Goal: Task Accomplishment & Management: Manage account settings

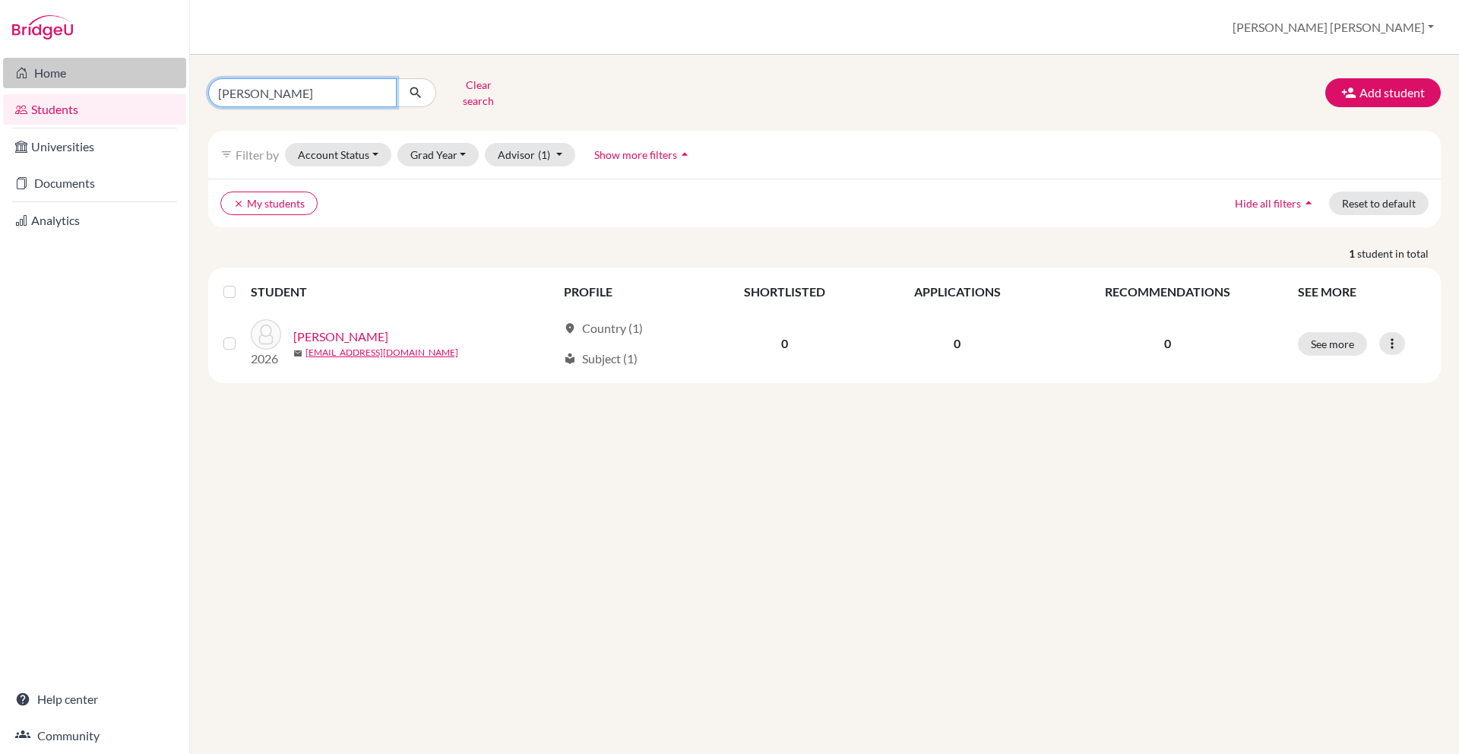
drag, startPoint x: 300, startPoint y: 85, endPoint x: 150, endPoint y: 84, distance: 150.5
click at [150, 84] on div "Home Students Universities Documents Analytics Help center Community Students o…" at bounding box center [729, 377] width 1459 height 754
click at [150, 84] on link "Home" at bounding box center [94, 73] width 183 height 30
drag, startPoint x: 294, startPoint y: 91, endPoint x: 164, endPoint y: 91, distance: 130.0
click at [164, 91] on div "Home Students Universities Documents Analytics Help center Community Students o…" at bounding box center [729, 377] width 1459 height 754
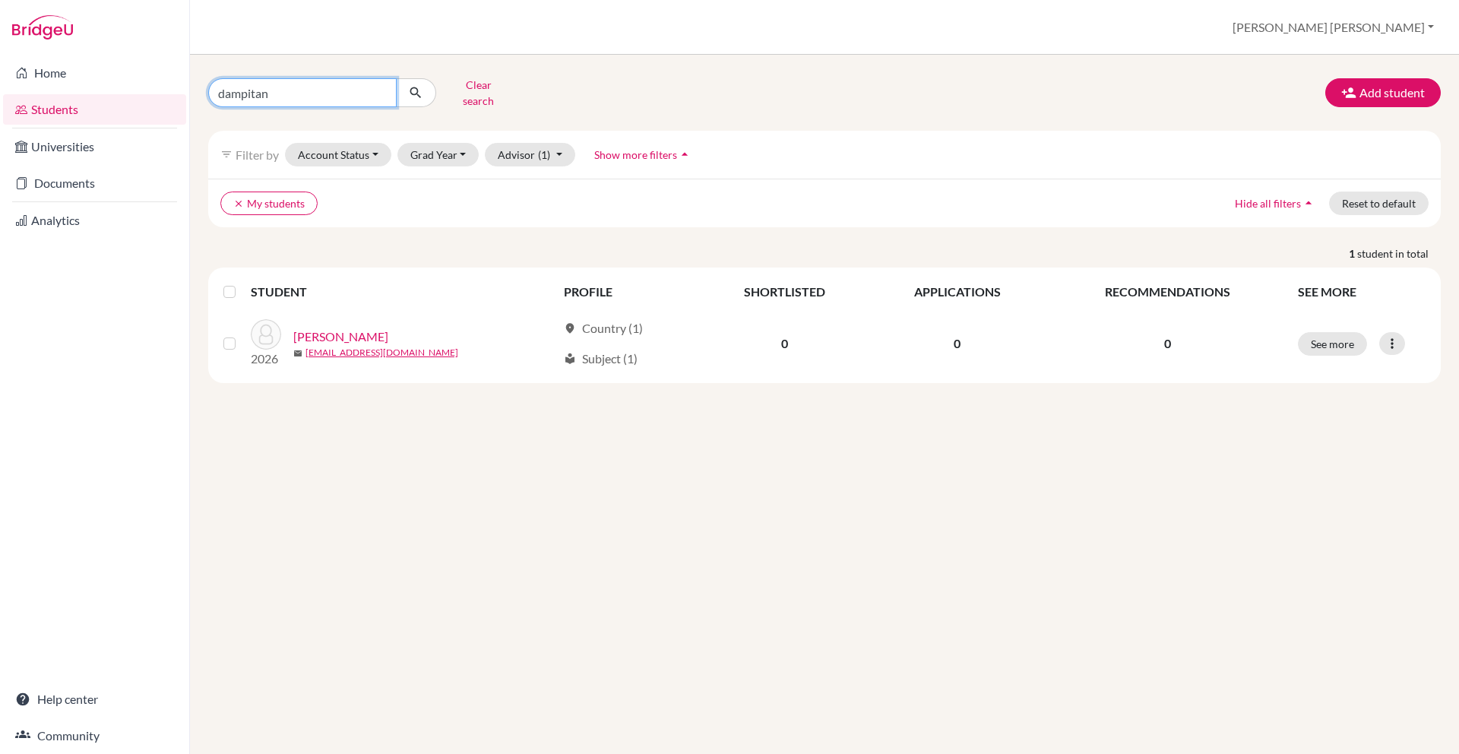
type input "dampitan"
click at [423, 93] on button "submit" at bounding box center [416, 92] width 40 height 29
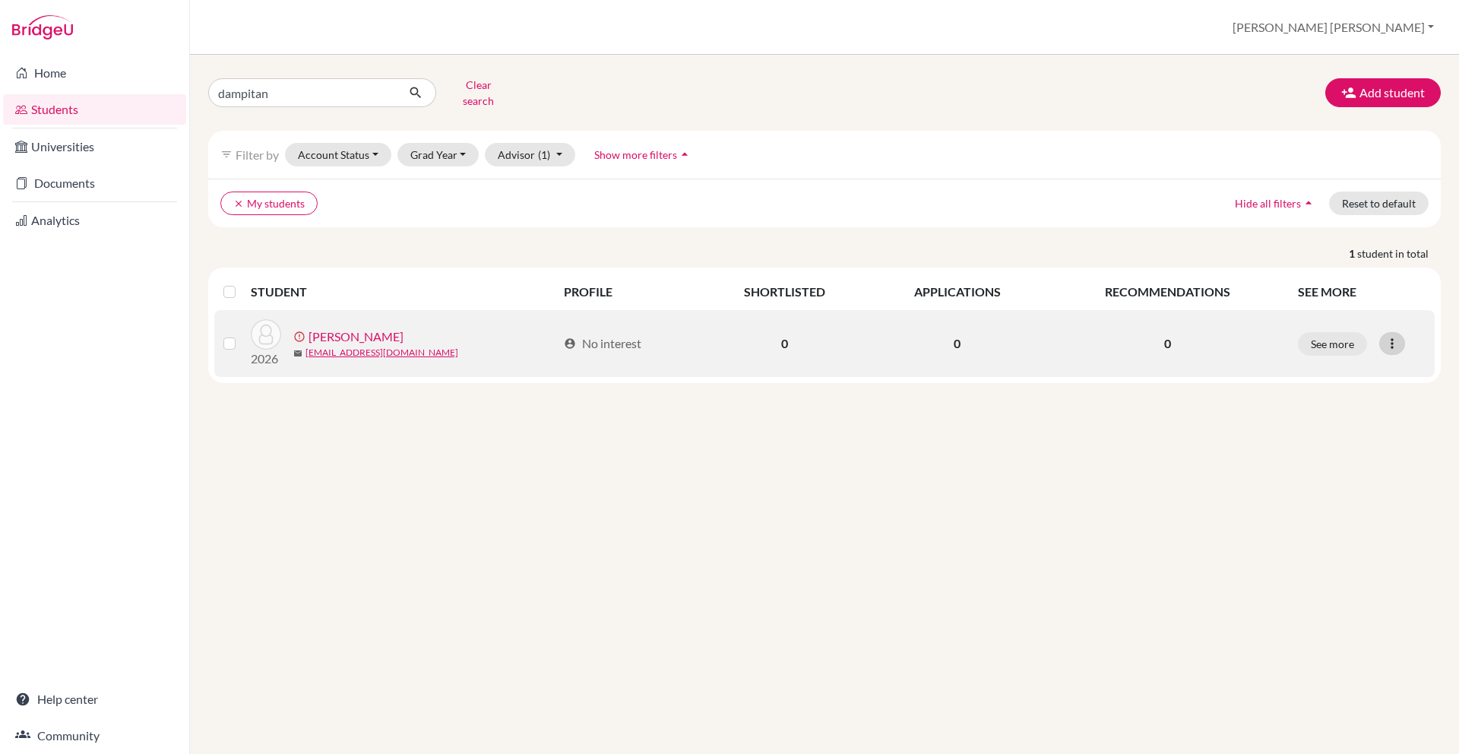
click at [1392, 336] on icon at bounding box center [1392, 343] width 15 height 15
click at [1332, 419] on button "Resend invite email" at bounding box center [1335, 424] width 138 height 24
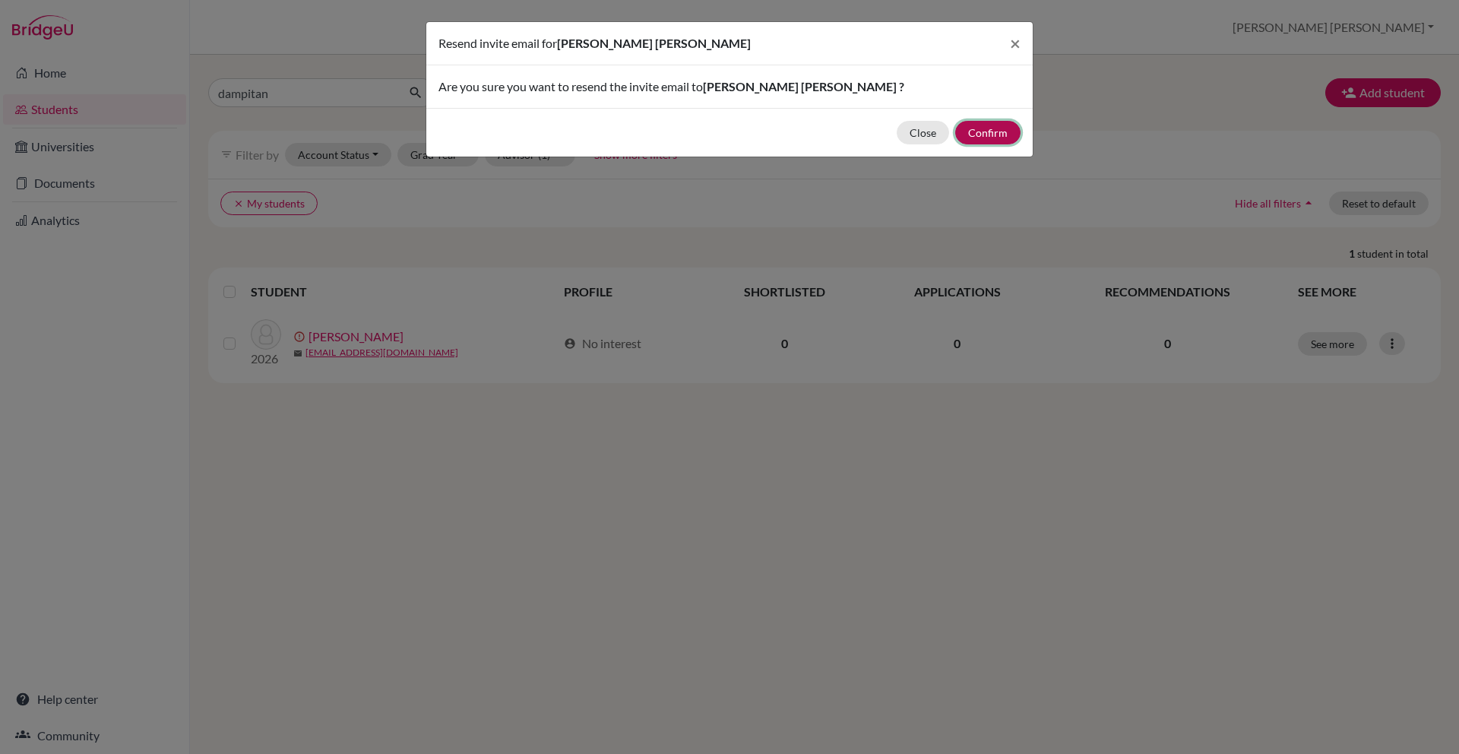
click at [1006, 130] on button "Confirm" at bounding box center [987, 133] width 65 height 24
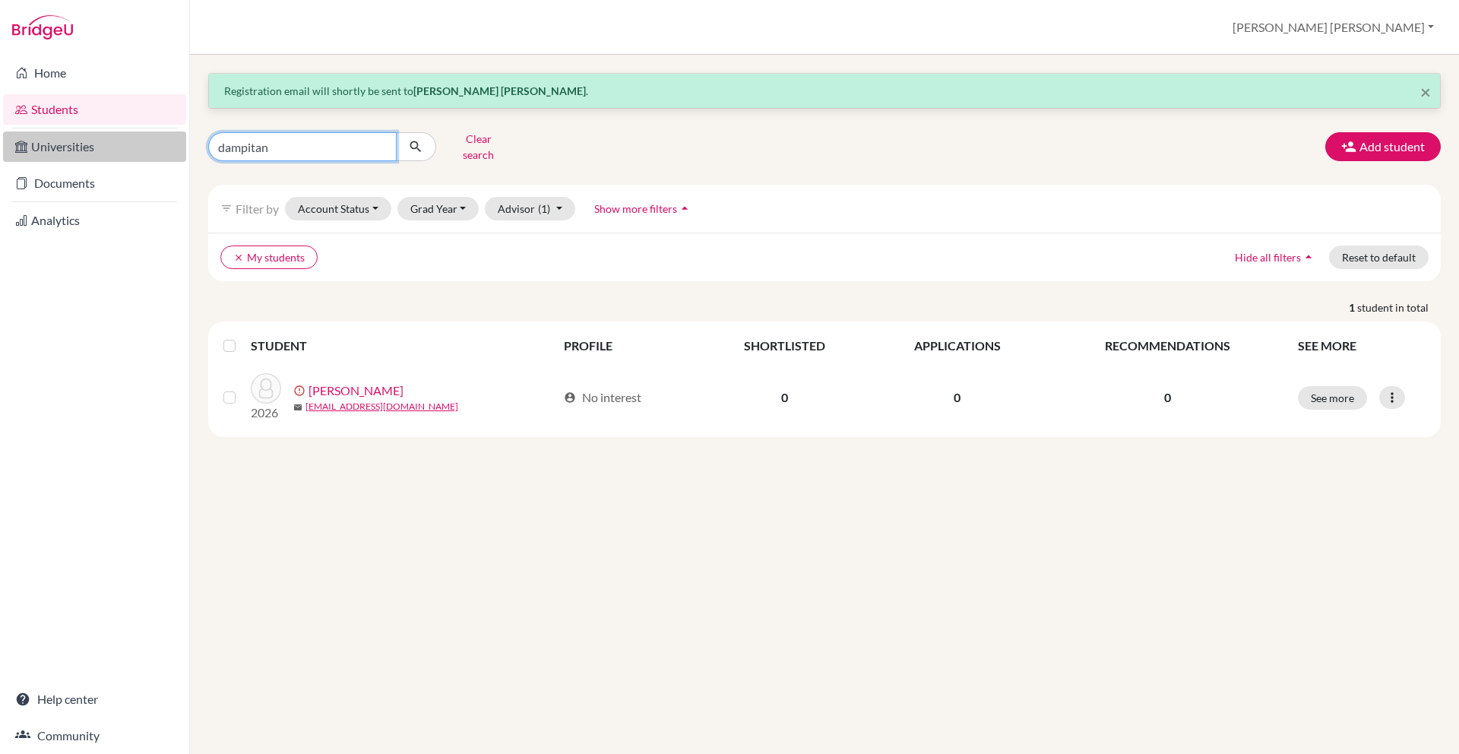
drag, startPoint x: 331, startPoint y: 150, endPoint x: 111, endPoint y: 143, distance: 220.5
click at [111, 143] on div "Home Students Universities Documents Analytics Help center Community Students o…" at bounding box center [729, 377] width 1459 height 754
type input "villano"
click button "submit" at bounding box center [416, 146] width 40 height 29
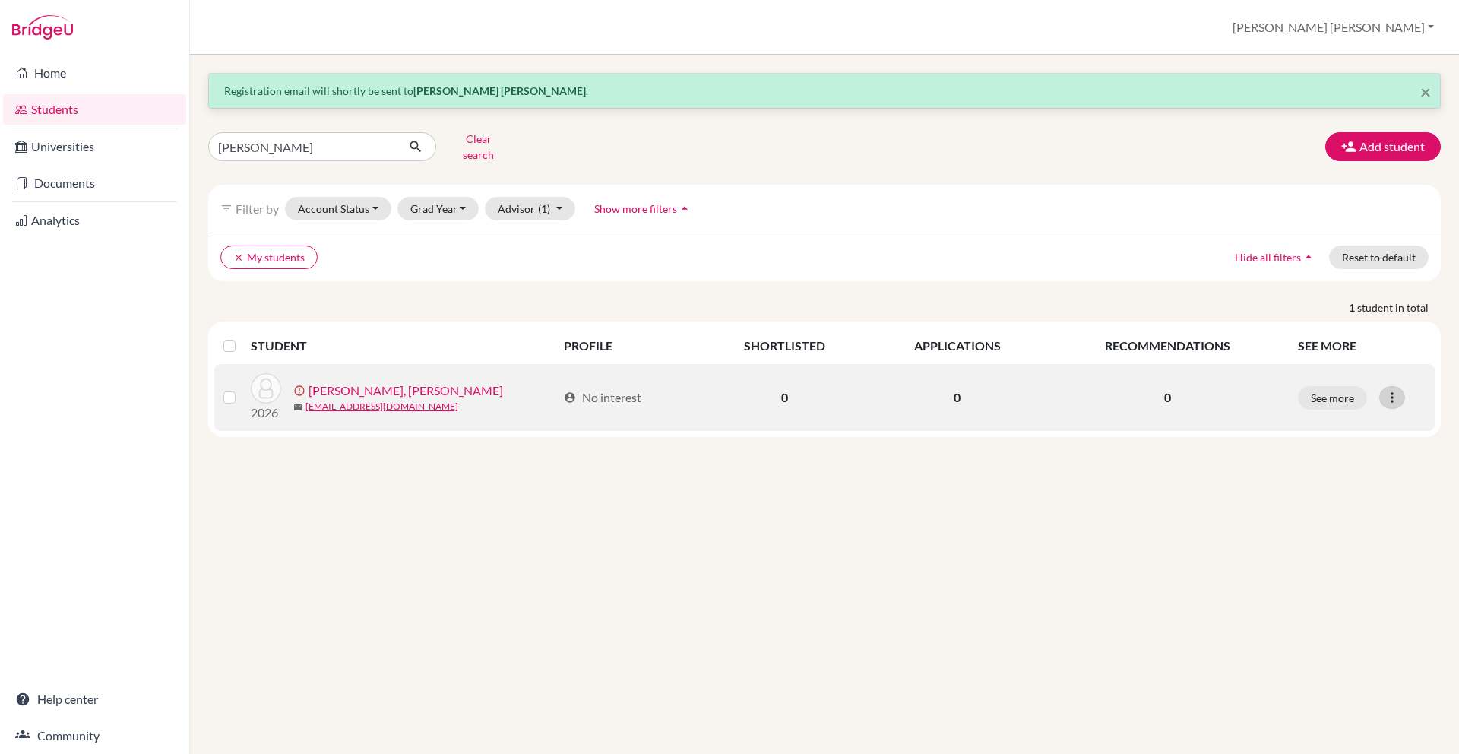
click at [1387, 390] on icon at bounding box center [1392, 397] width 15 height 15
click at [1331, 466] on button "Resend invite email" at bounding box center [1335, 478] width 138 height 24
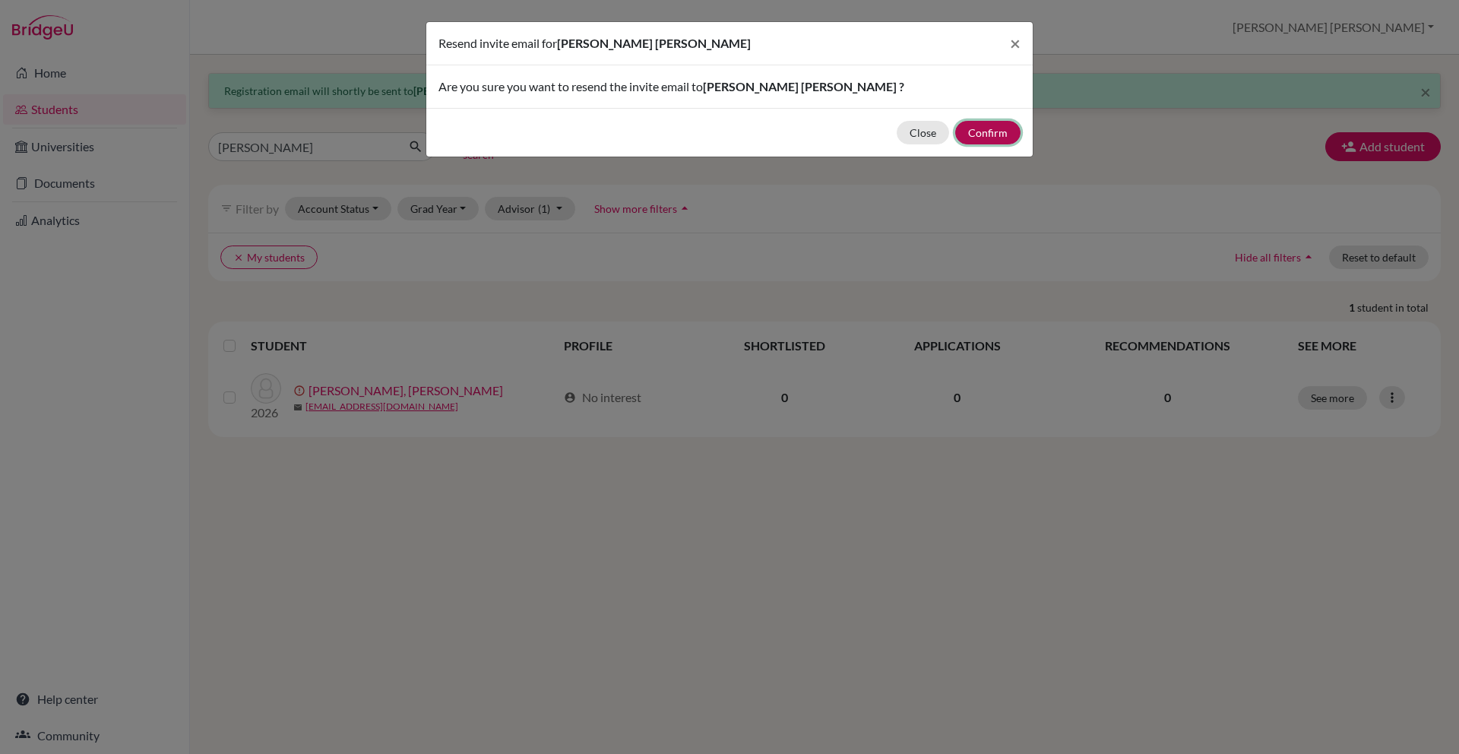
click at [1000, 138] on button "Confirm" at bounding box center [987, 133] width 65 height 24
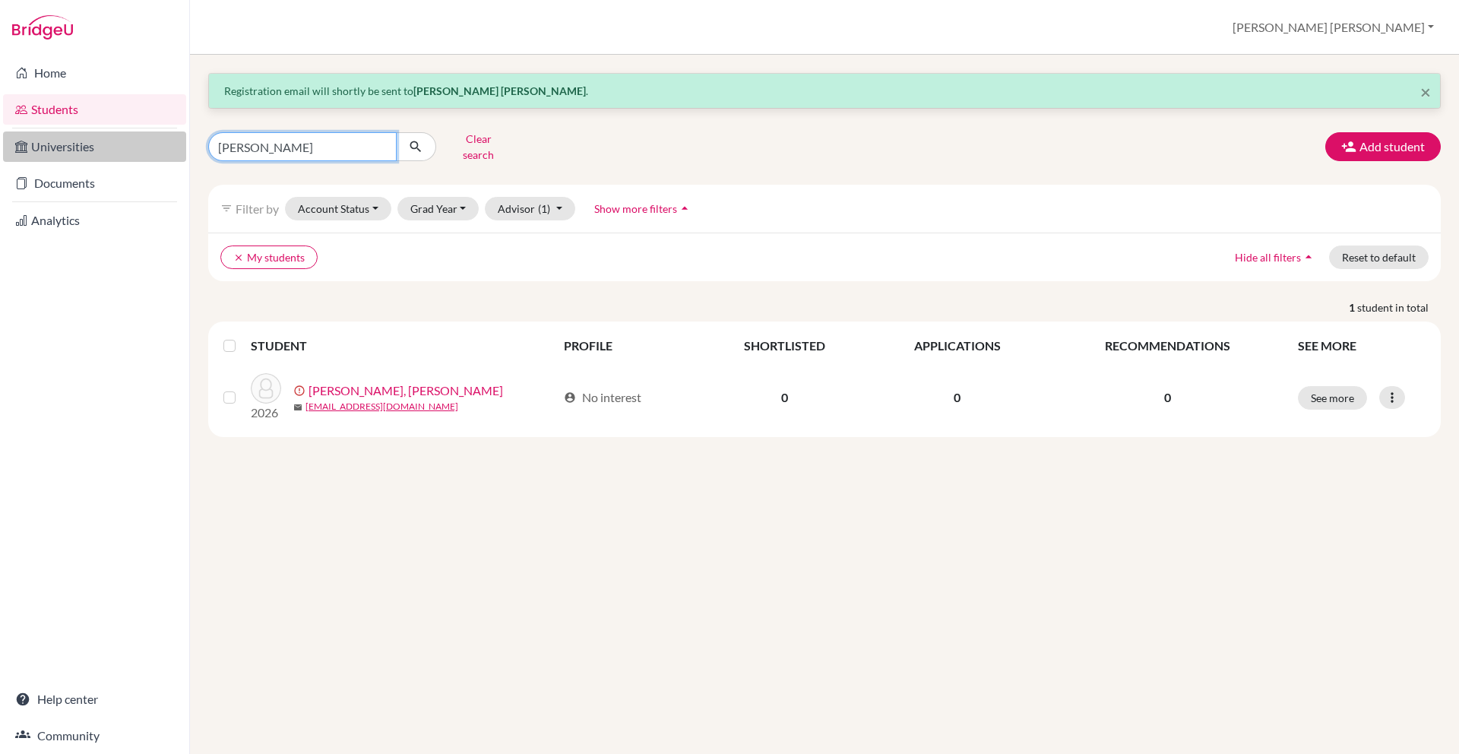
drag, startPoint x: 290, startPoint y: 141, endPoint x: 147, endPoint y: 141, distance: 142.1
click at [147, 141] on div "Home Students Universities Documents Analytics Help center Community Students o…" at bounding box center [729, 377] width 1459 height 754
type input "[PERSON_NAME]"
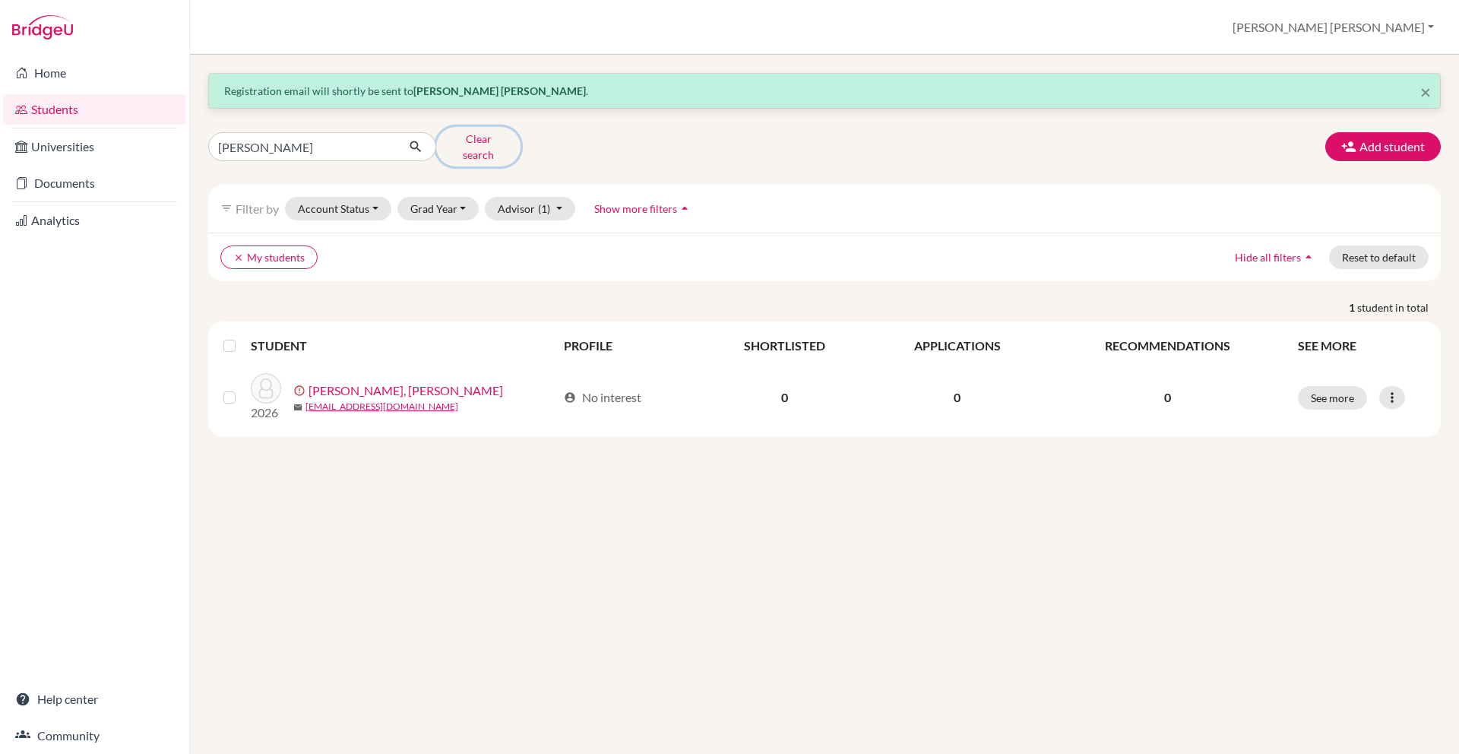
click at [484, 147] on button "Clear search" at bounding box center [478, 147] width 84 height 40
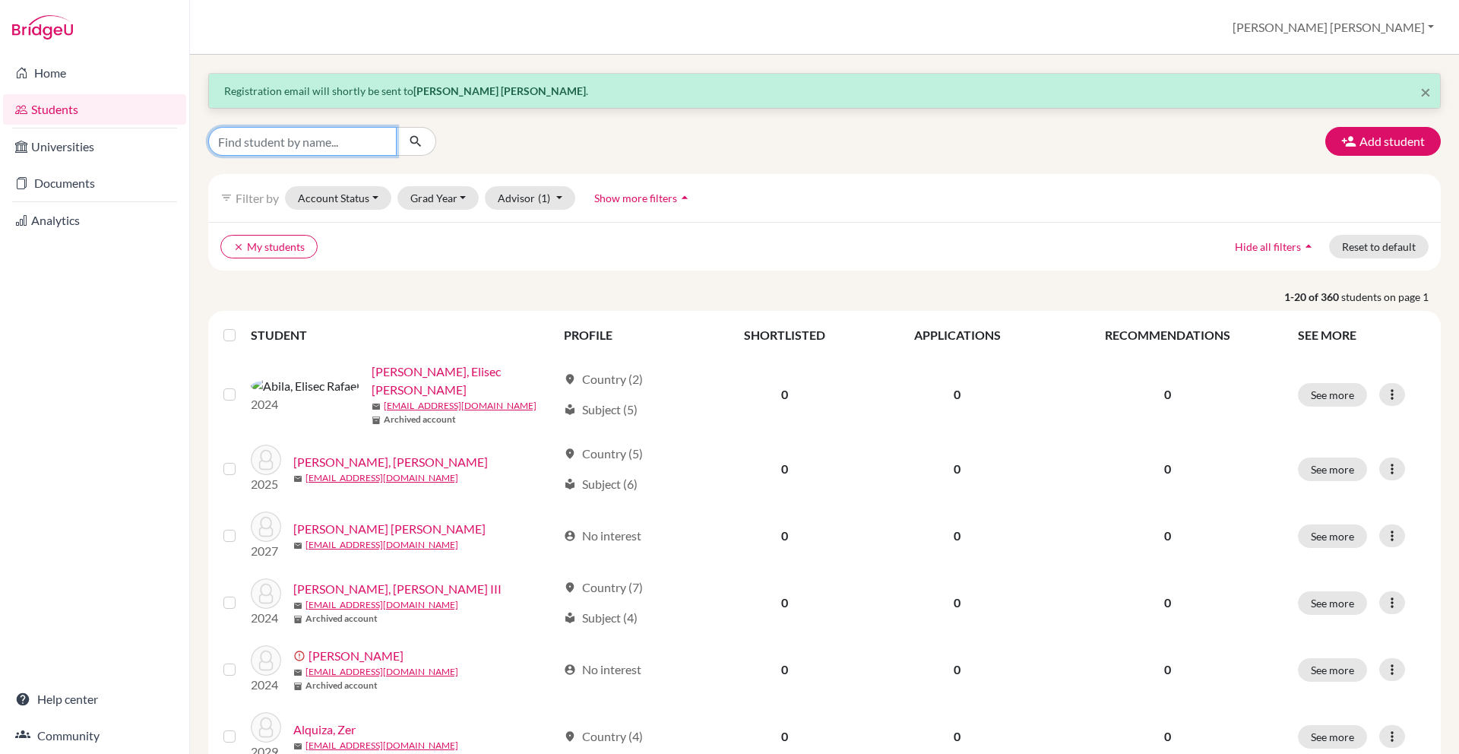
click at [352, 149] on input "Find student by name..." at bounding box center [302, 141] width 188 height 29
type input "[PERSON_NAME]"
click button "submit" at bounding box center [416, 141] width 40 height 29
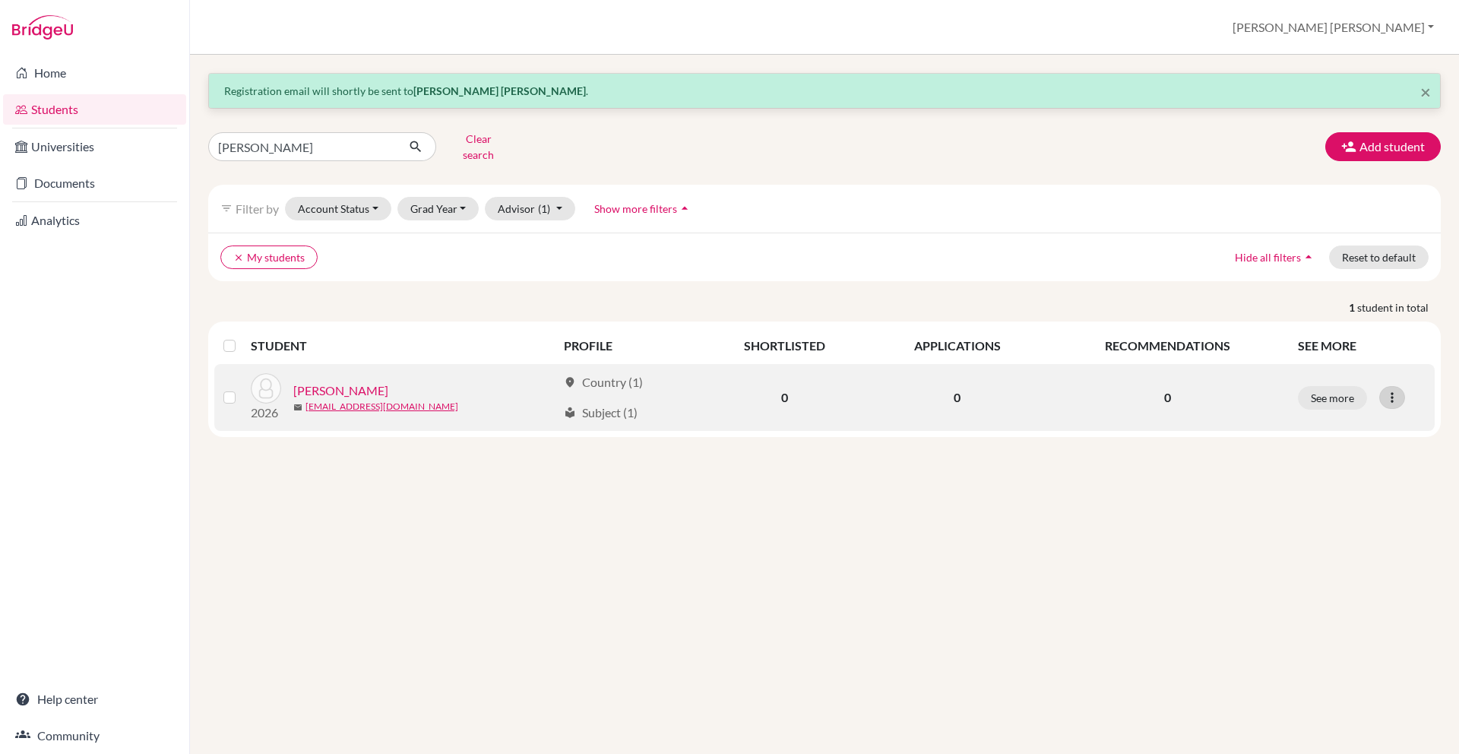
click at [1398, 390] on icon at bounding box center [1392, 397] width 15 height 15
click at [1393, 390] on icon at bounding box center [1392, 397] width 15 height 15
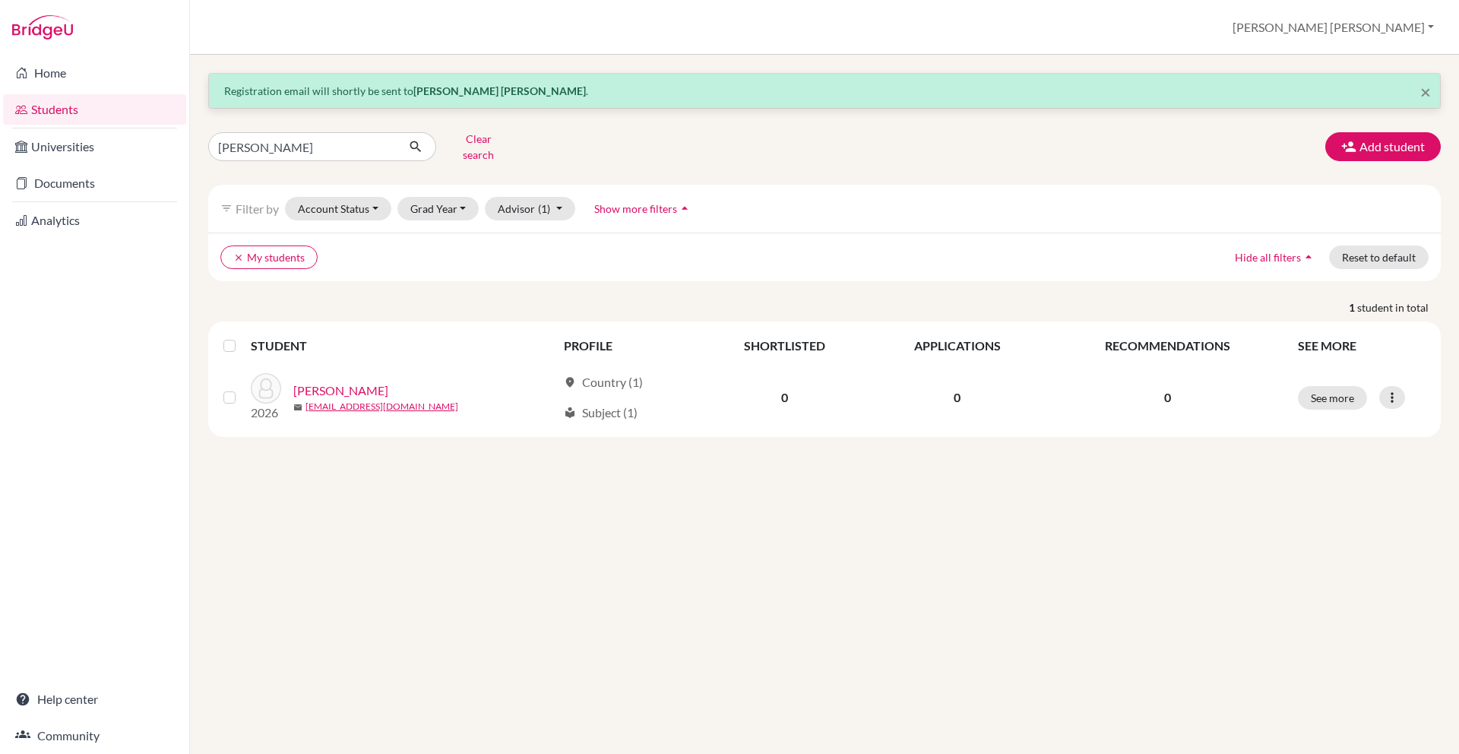
click at [1329, 338] on th "SEE MORE" at bounding box center [1362, 346] width 146 height 36
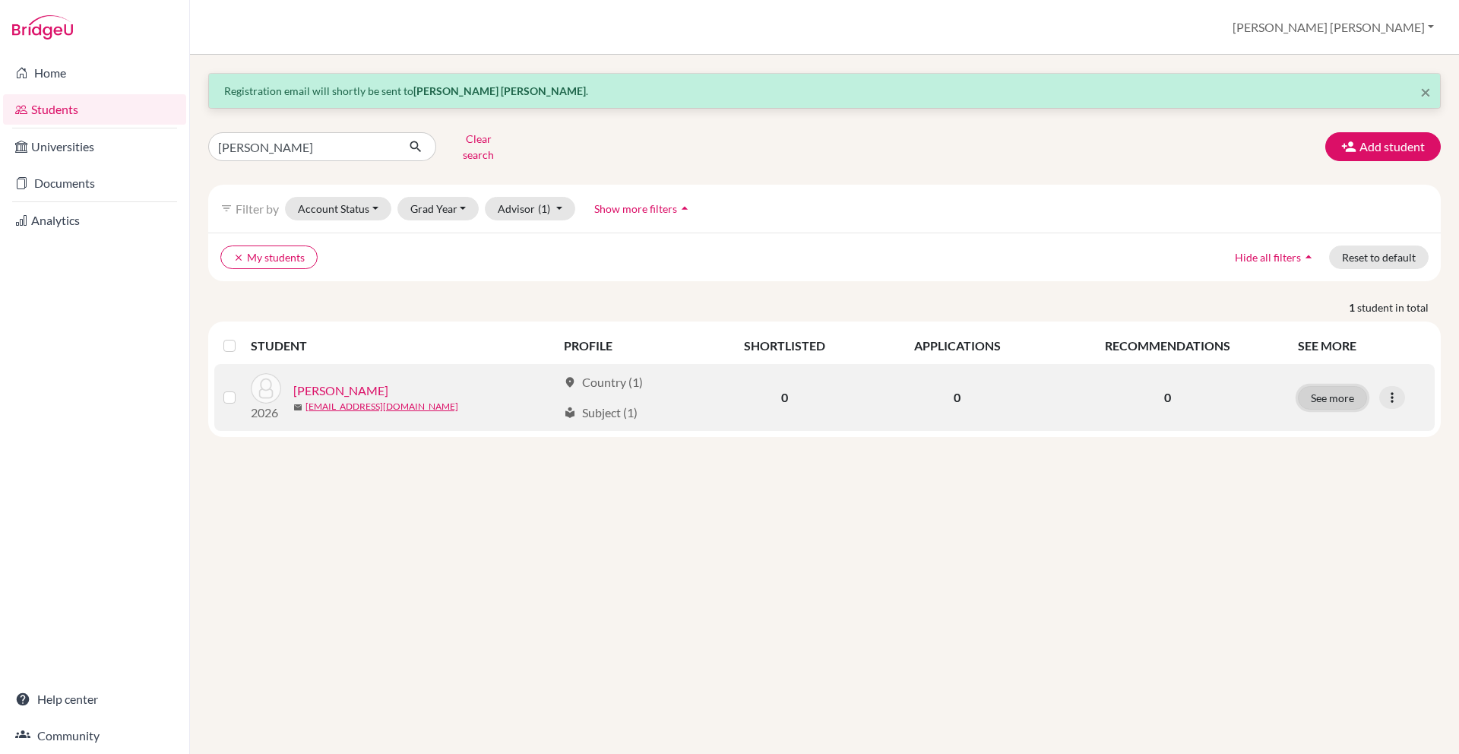
click at [1345, 391] on button "See more" at bounding box center [1332, 398] width 69 height 24
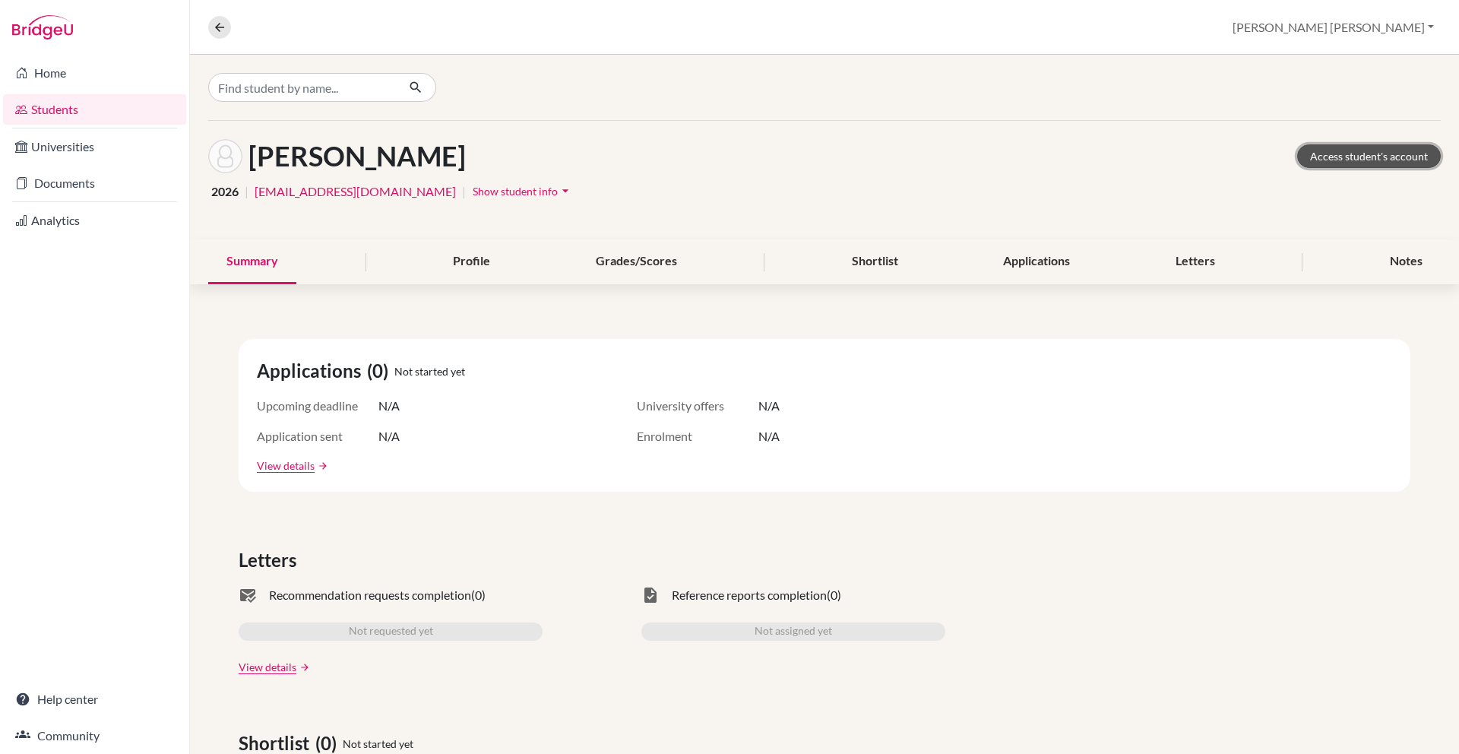
click at [1348, 164] on link "Access student's account" at bounding box center [1369, 156] width 144 height 24
